Goal: Check status: Check status

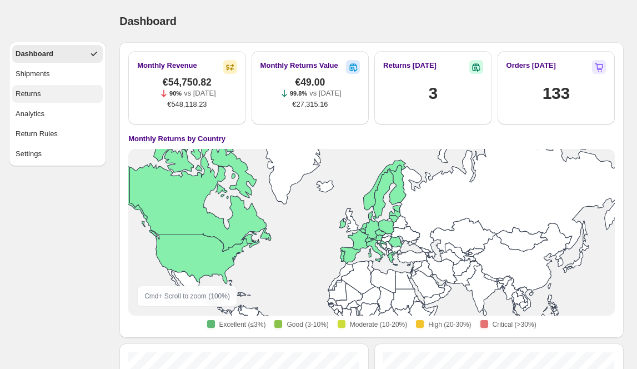
click at [25, 91] on div "Returns" at bounding box center [29, 93] width 26 height 11
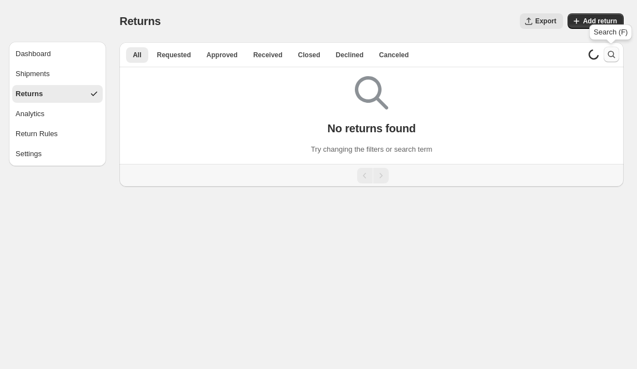
click at [611, 52] on icon "Search and filter results" at bounding box center [611, 54] width 11 height 11
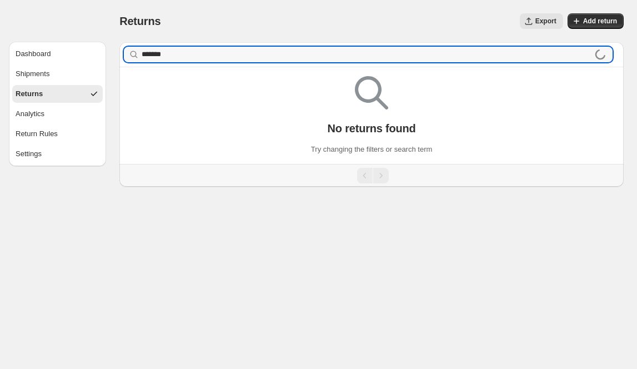
type input "*******"
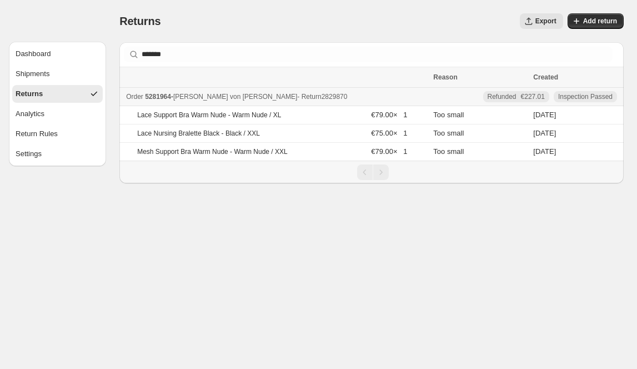
click at [297, 99] on span "- Return 2829870" at bounding box center [322, 97] width 50 height 8
